Goal: Information Seeking & Learning: Learn about a topic

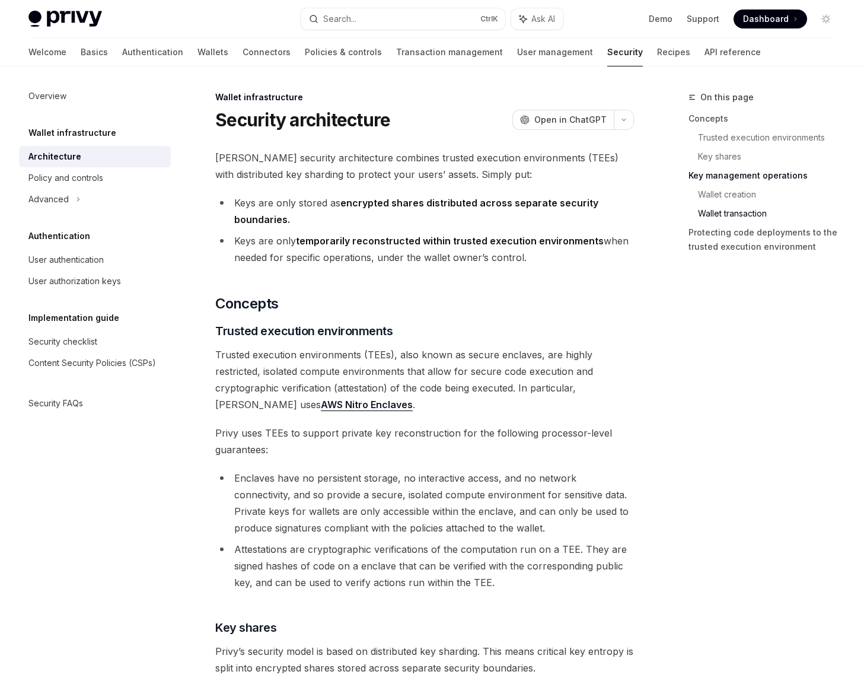
scroll to position [1721, 0]
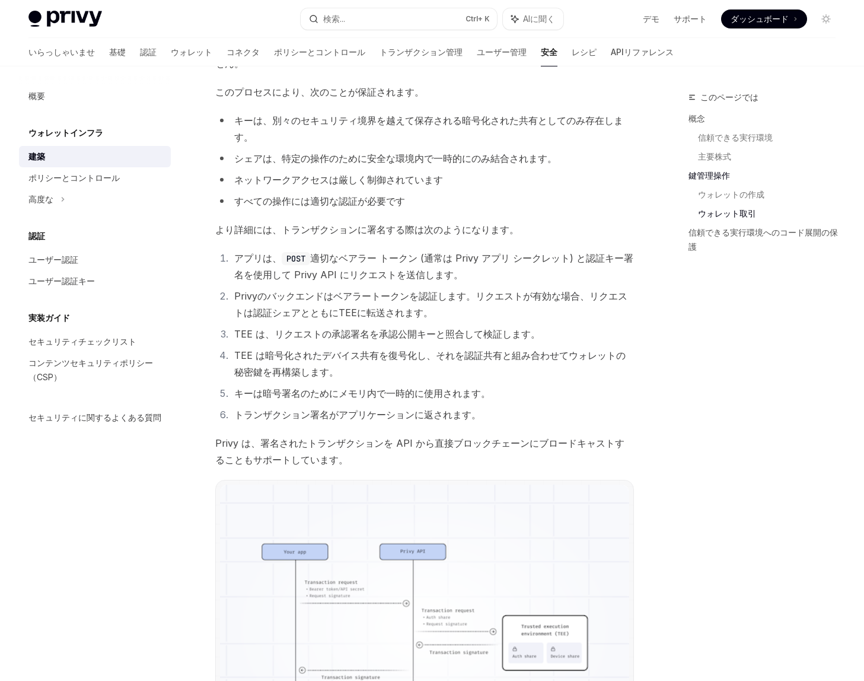
click at [384, 326] on ol "アプリは、 POST 適切なベアラー トークン (通常は Privy アプリ シークレット) と認証キー署名を使用して Privy API にリクエストを送信…" at bounding box center [424, 336] width 419 height 173
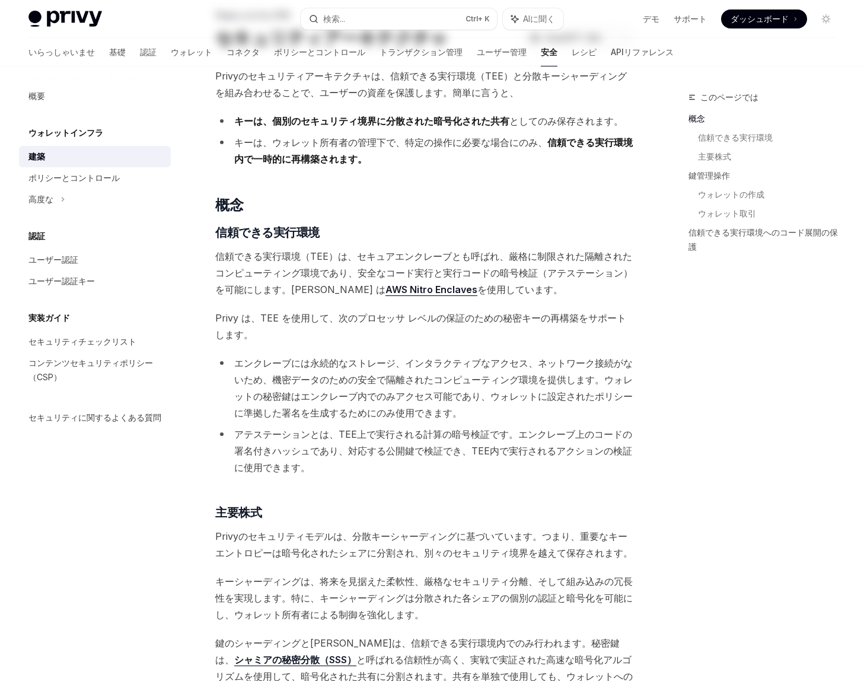
scroll to position [0, 0]
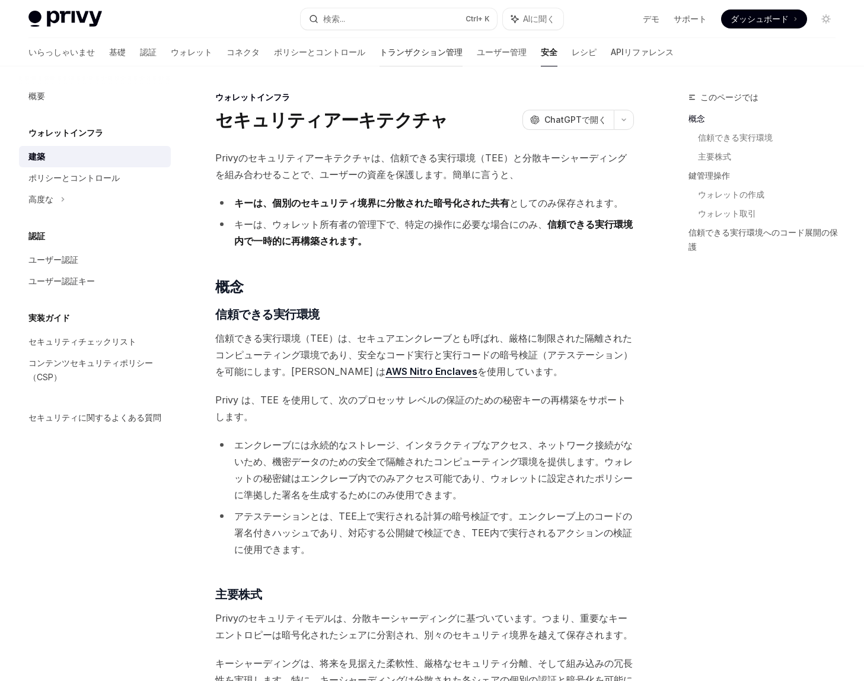
click at [380, 53] on font "トランザクション管理" at bounding box center [421, 52] width 83 height 10
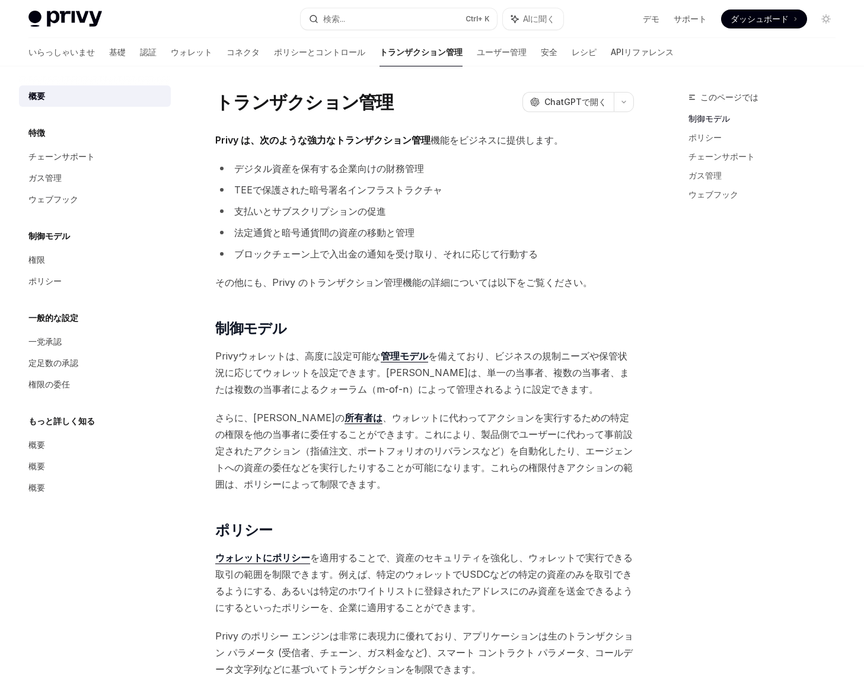
click at [274, 53] on font "ポリシーとコントロール" at bounding box center [319, 52] width 91 height 10
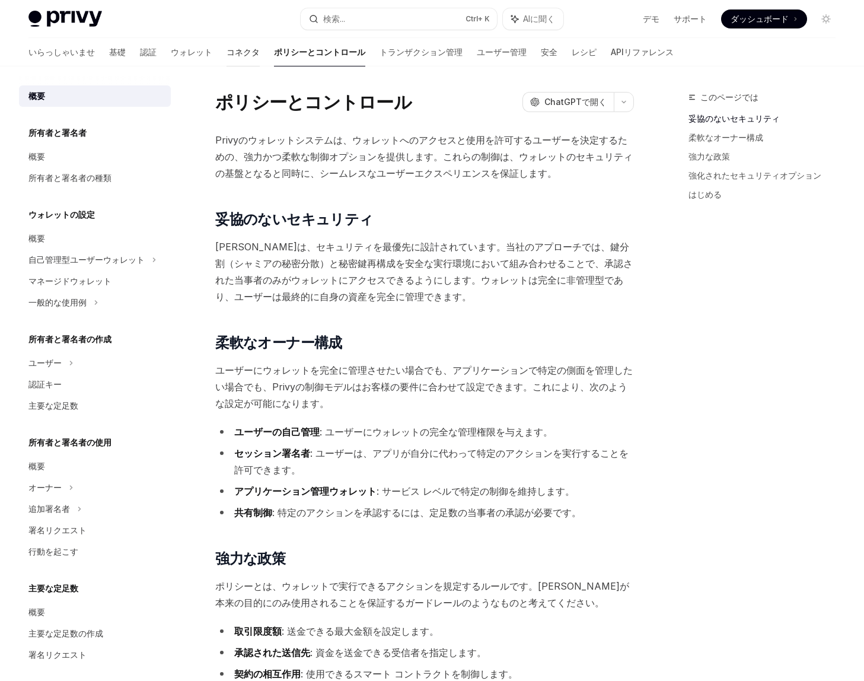
click at [227, 53] on font "コネクタ" at bounding box center [243, 52] width 33 height 10
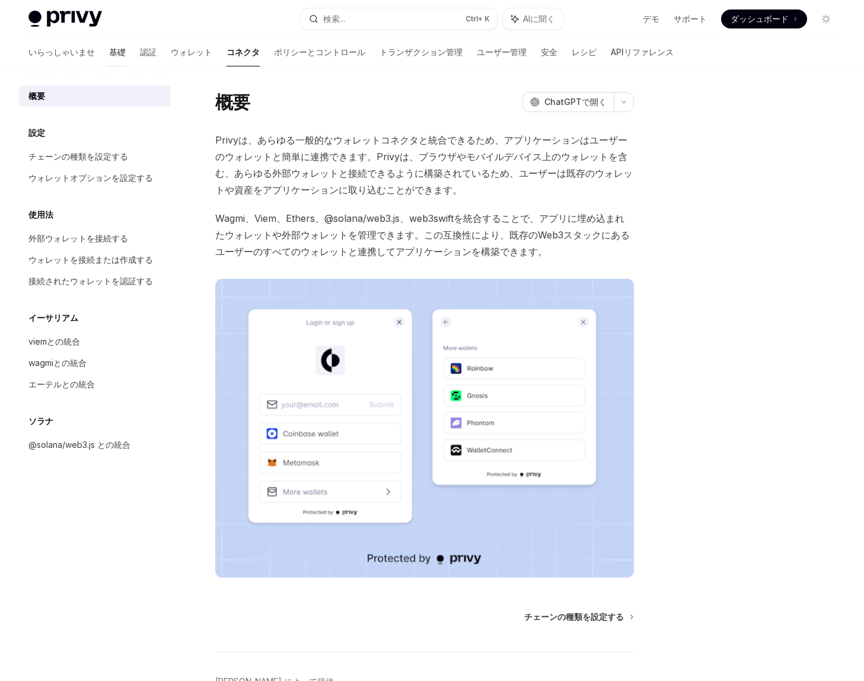
click at [109, 55] on font "基礎" at bounding box center [117, 52] width 17 height 10
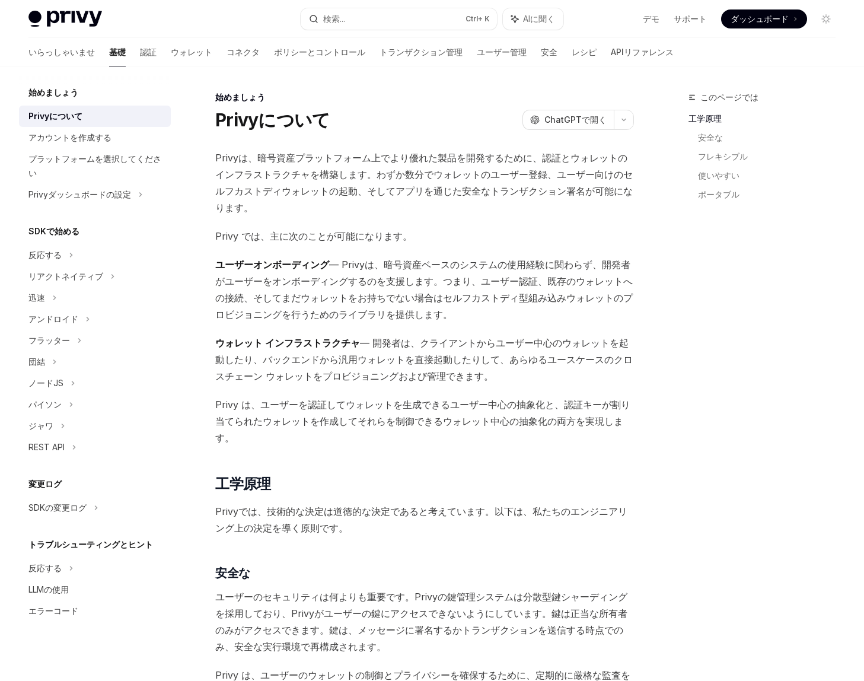
click at [471, 283] on font "— Privyは、暗号資産ベースのシステムの使用経験に関わらず、開発者がユーザーをオンボーディングするのを支援します。つまり、ユーザー認証、既存のウォレットへ…" at bounding box center [423, 290] width 417 height 62
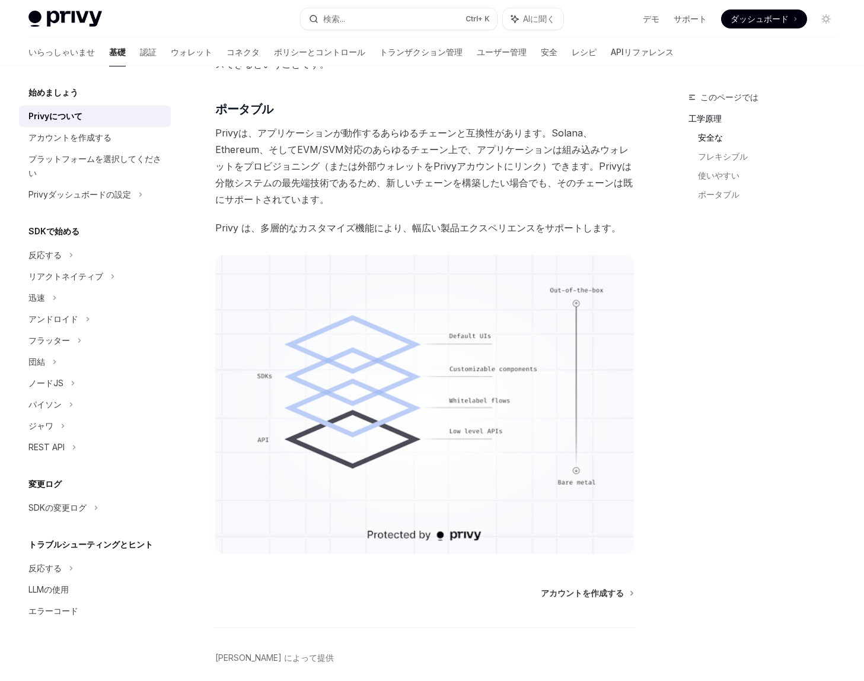
scroll to position [914, 0]
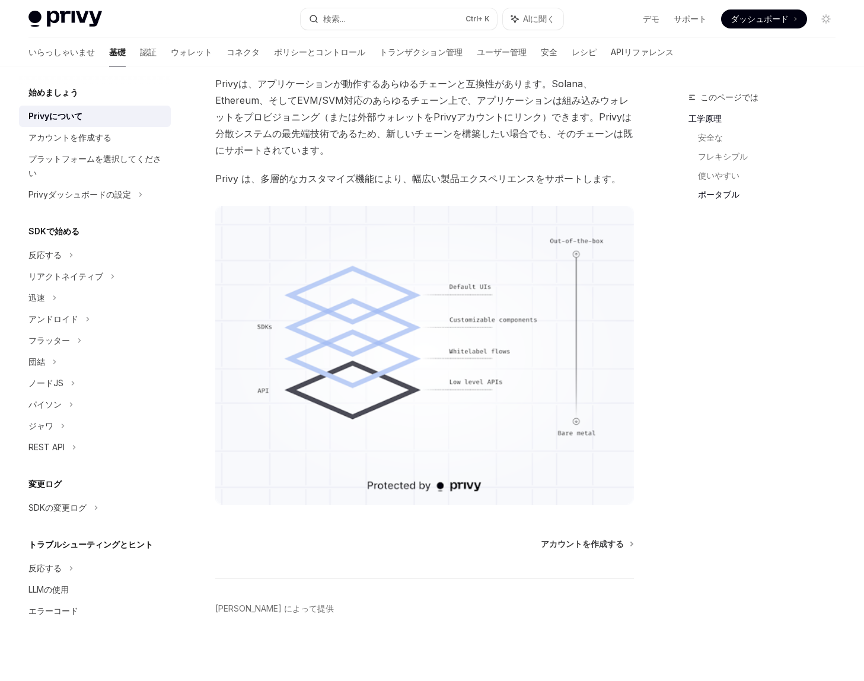
click at [79, 236] on font "トラブルシューティングとヒント" at bounding box center [53, 231] width 51 height 10
click at [41, 260] on font "反応する" at bounding box center [44, 255] width 33 height 10
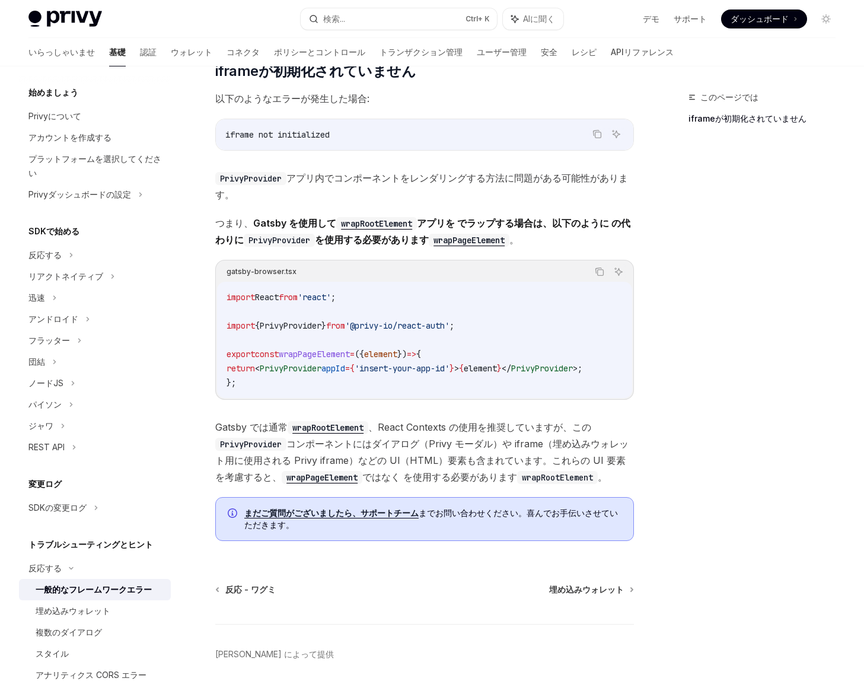
scroll to position [297, 0]
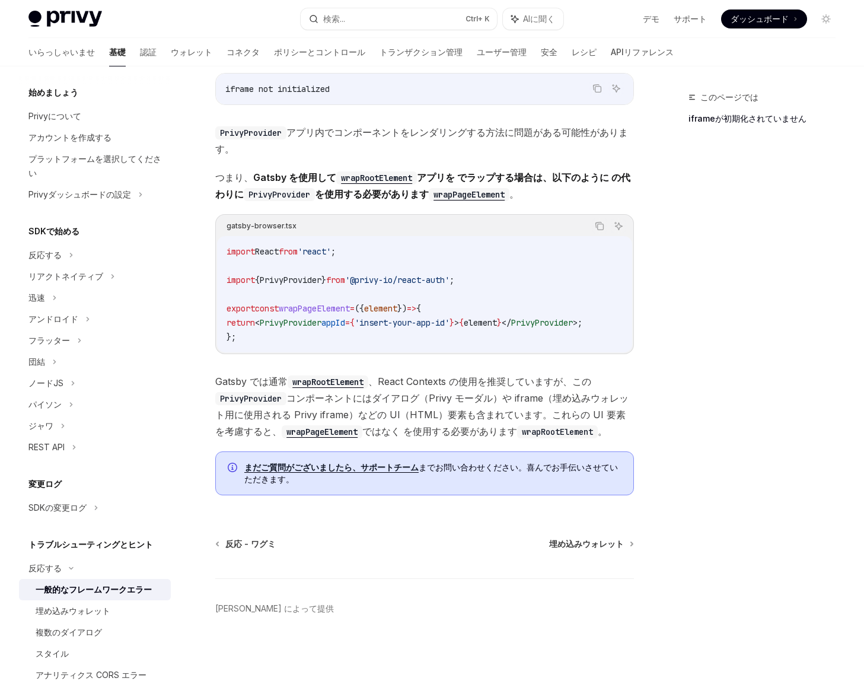
click at [344, 462] on font "まだご質問がございましたら、サポートチーム" at bounding box center [331, 467] width 174 height 10
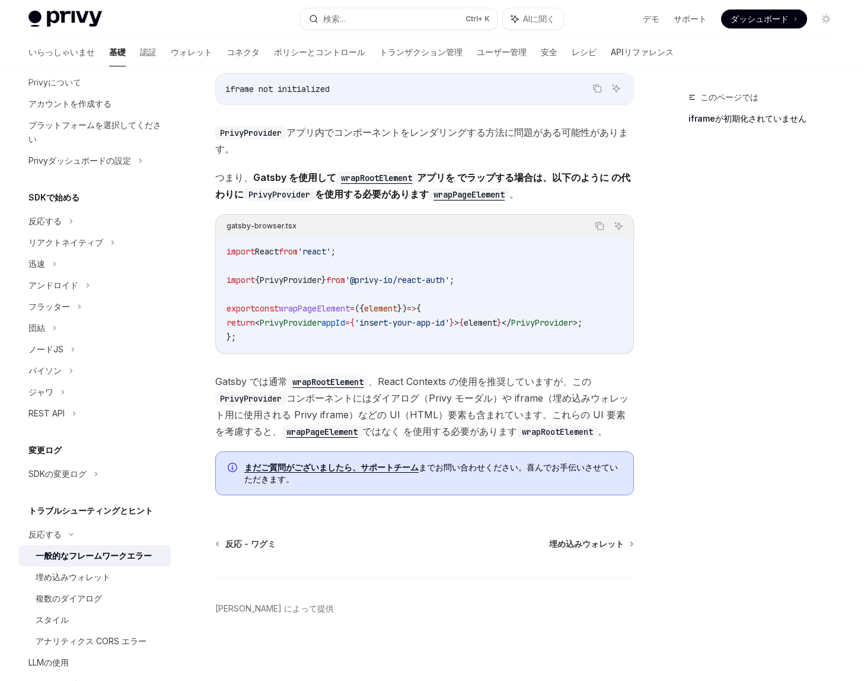
scroll to position [0, 0]
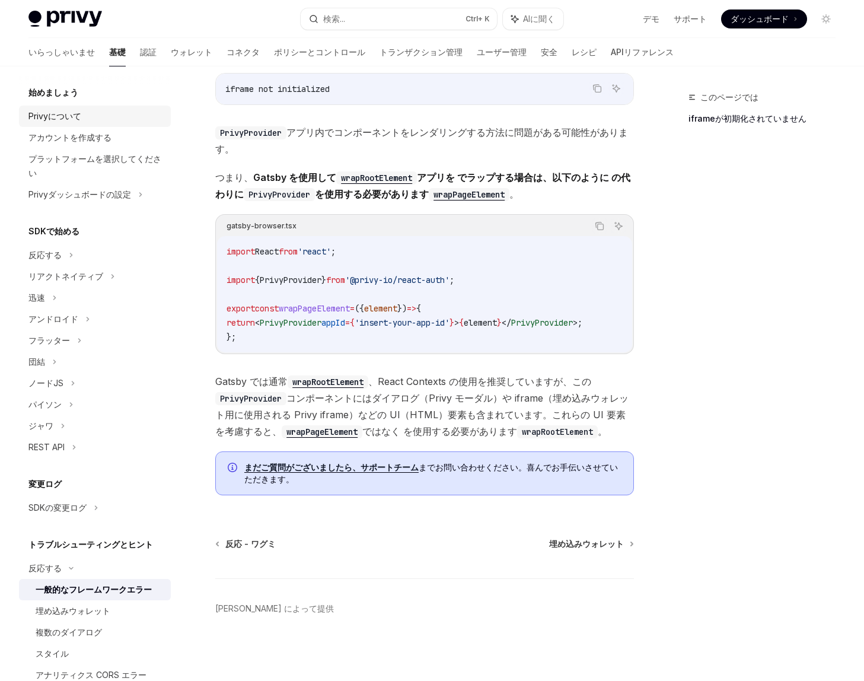
click at [87, 116] on div "Privyについて" at bounding box center [95, 116] width 135 height 14
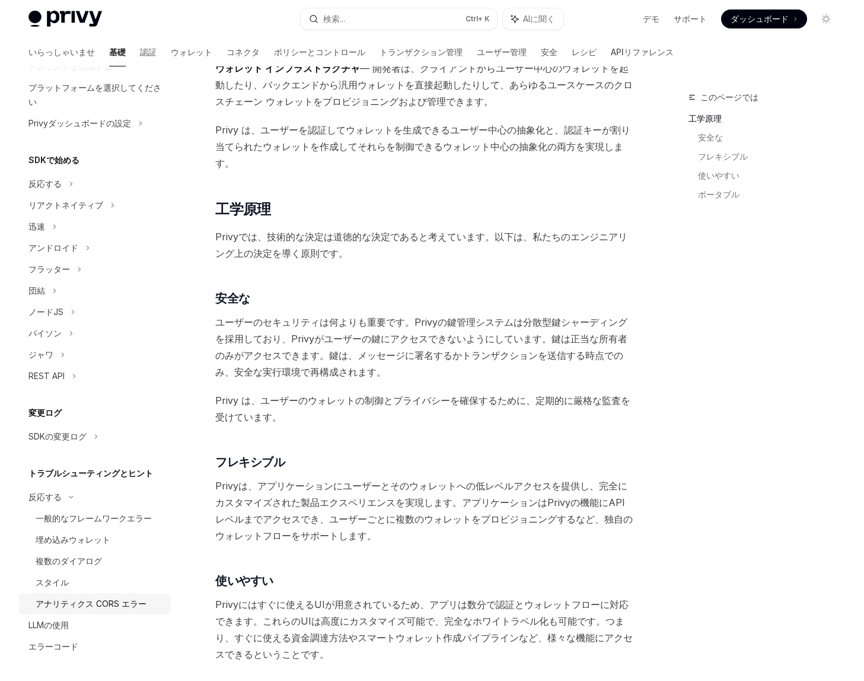
scroll to position [297, 0]
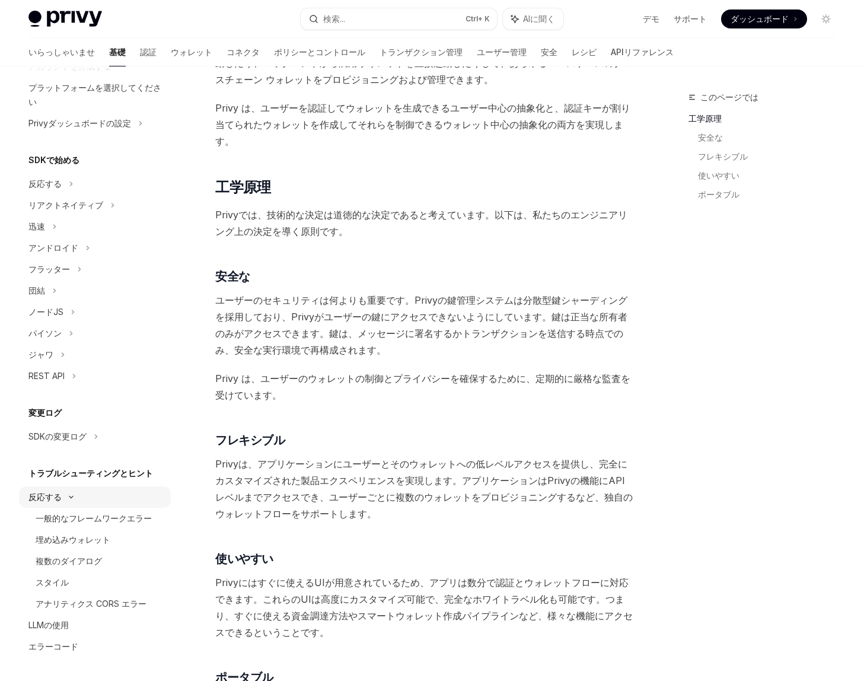
click at [71, 195] on div "反応する" at bounding box center [95, 183] width 152 height 21
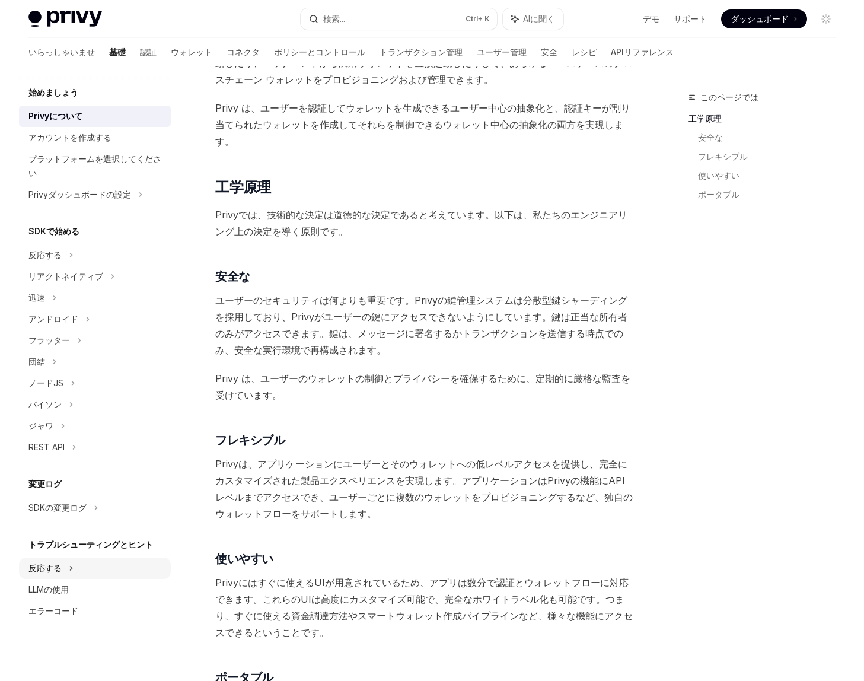
scroll to position [0, 0]
click at [68, 607] on font "エラーコード" at bounding box center [53, 610] width 50 height 10
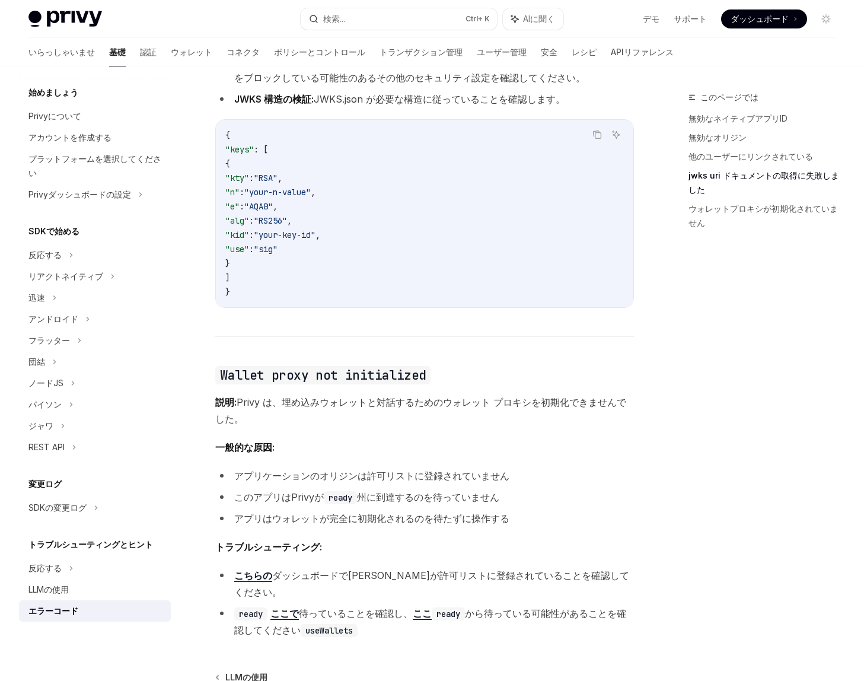
scroll to position [1777, 0]
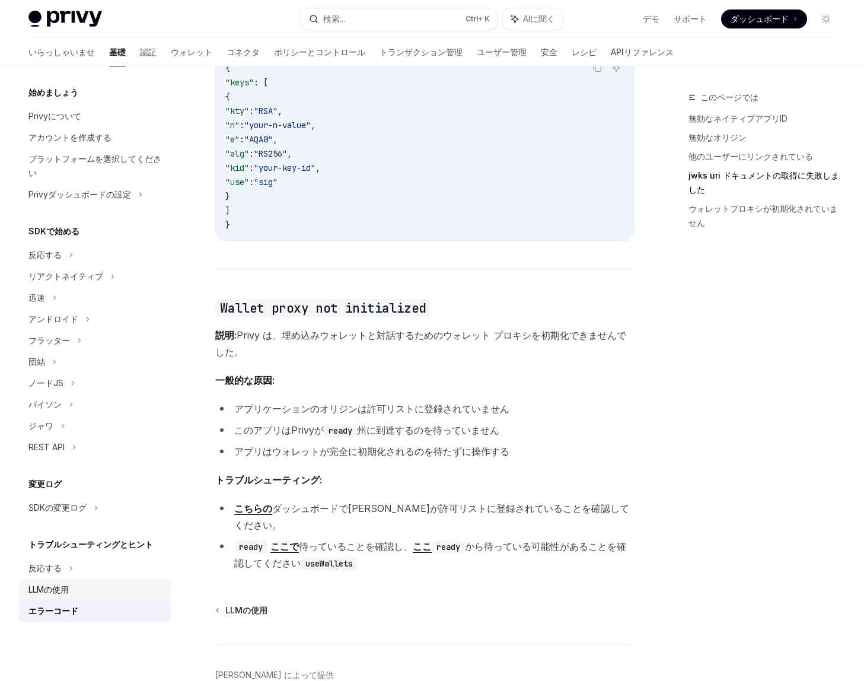
click at [79, 590] on div "LLMの使用" at bounding box center [95, 589] width 135 height 14
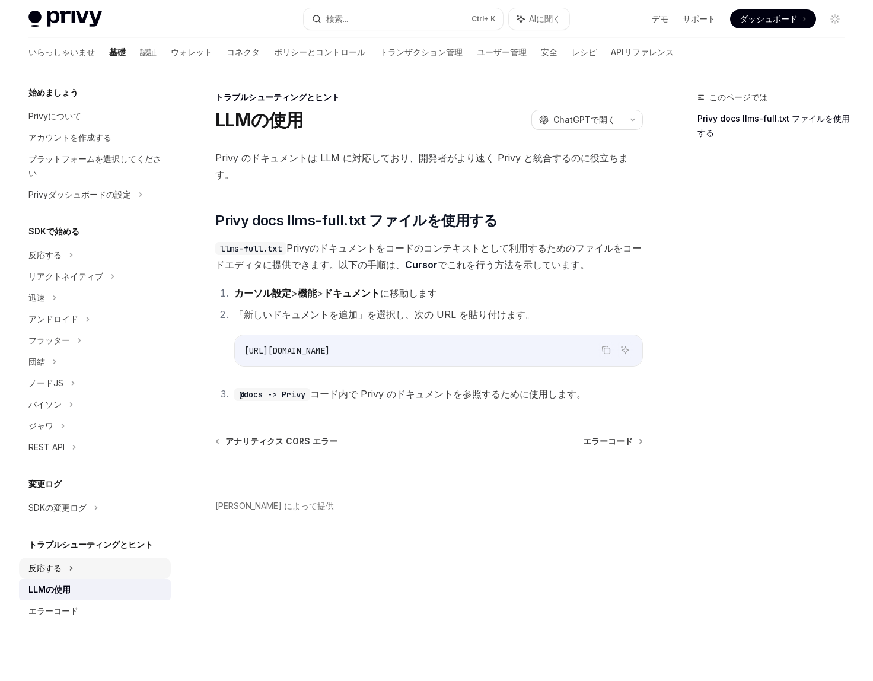
click at [100, 266] on div "反応する" at bounding box center [95, 254] width 152 height 21
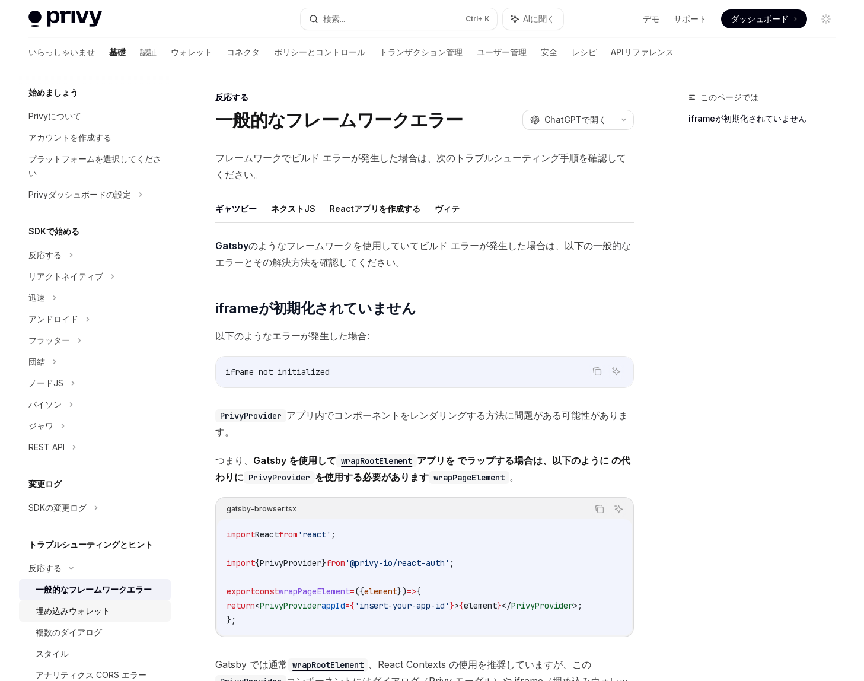
click at [109, 616] on div "埋め込みウォレット" at bounding box center [73, 611] width 75 height 14
type textarea "*"
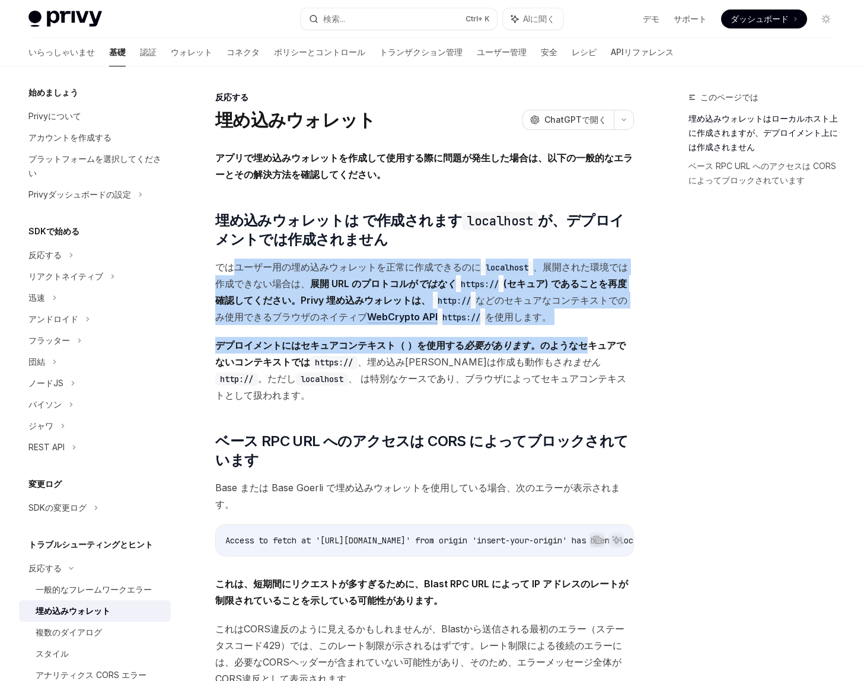
drag, startPoint x: 235, startPoint y: 262, endPoint x: 584, endPoint y: 328, distance: 355.5
click at [584, 328] on div "アプリで埋め込みウォレットを作成して使用する際に問題が発生した場合は、以下の一般的なエラーとその解決方法を確認してください。 ​ 埋め込みウォレットは で作成…" at bounding box center [424, 440] width 419 height 582
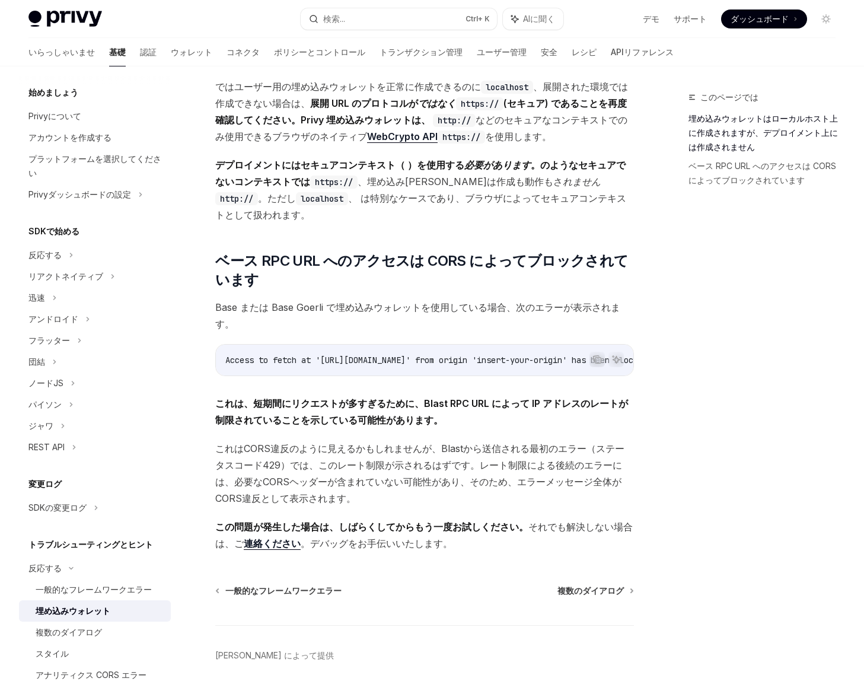
scroll to position [232, 0]
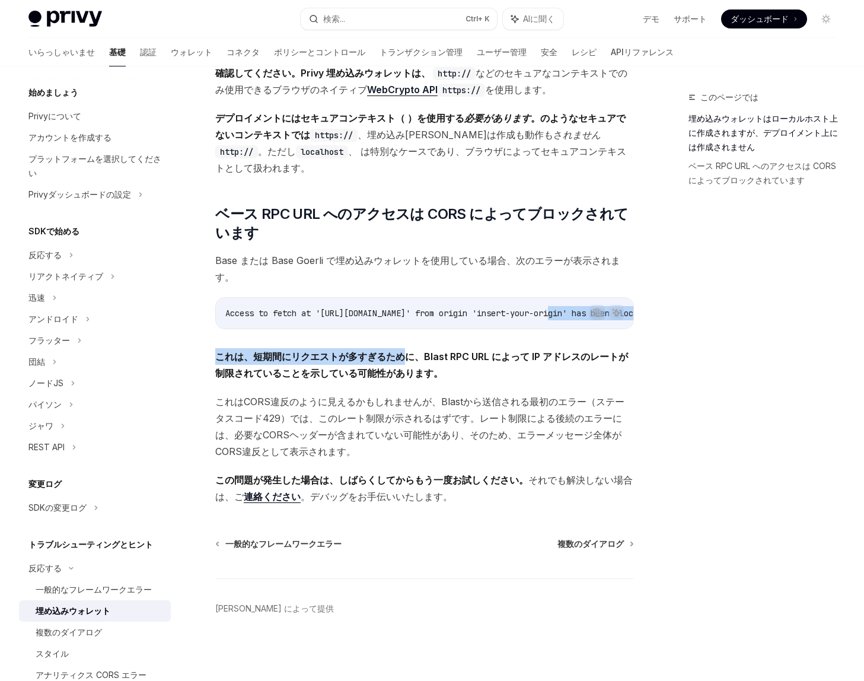
drag, startPoint x: 407, startPoint y: 329, endPoint x: 565, endPoint y: 319, distance: 157.5
click at [565, 319] on div "アプリで埋め込みウォレットを作成して使用する際に問題が発生した場合は、以下の一般的なエラーとその解決方法を確認してください。 ​ 埋め込みウォレットは で作成…" at bounding box center [424, 213] width 419 height 582
click at [254, 20] on div "Privy Docs ホームページ" at bounding box center [159, 19] width 263 height 17
